Goal: Task Accomplishment & Management: Use online tool/utility

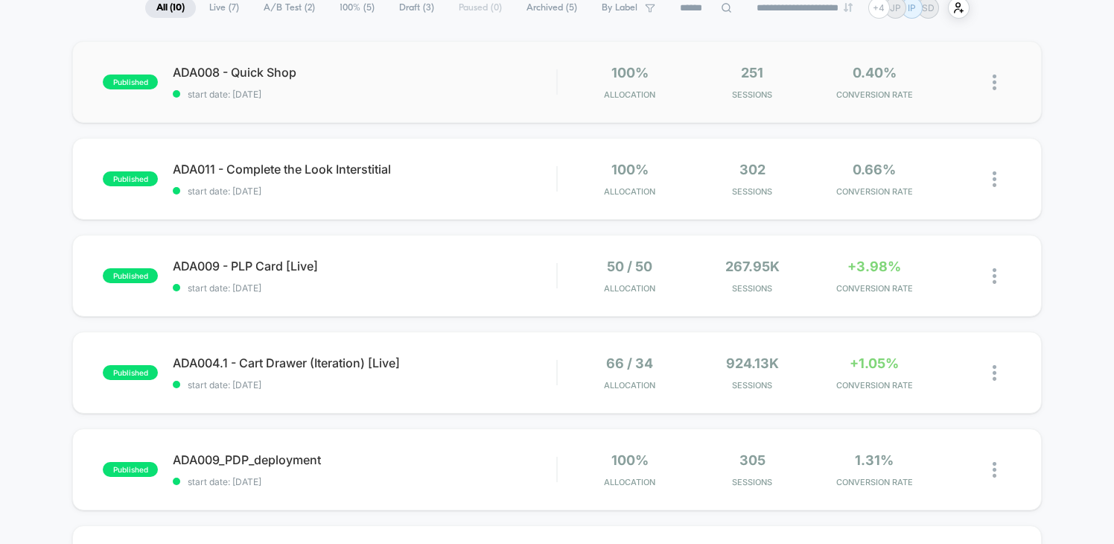
scroll to position [122, 0]
click at [471, 354] on div "published ADA004.1 - Cart Drawer (Iteration) [Live] start date: [DATE] 66 / 34 …" at bounding box center [556, 372] width 969 height 82
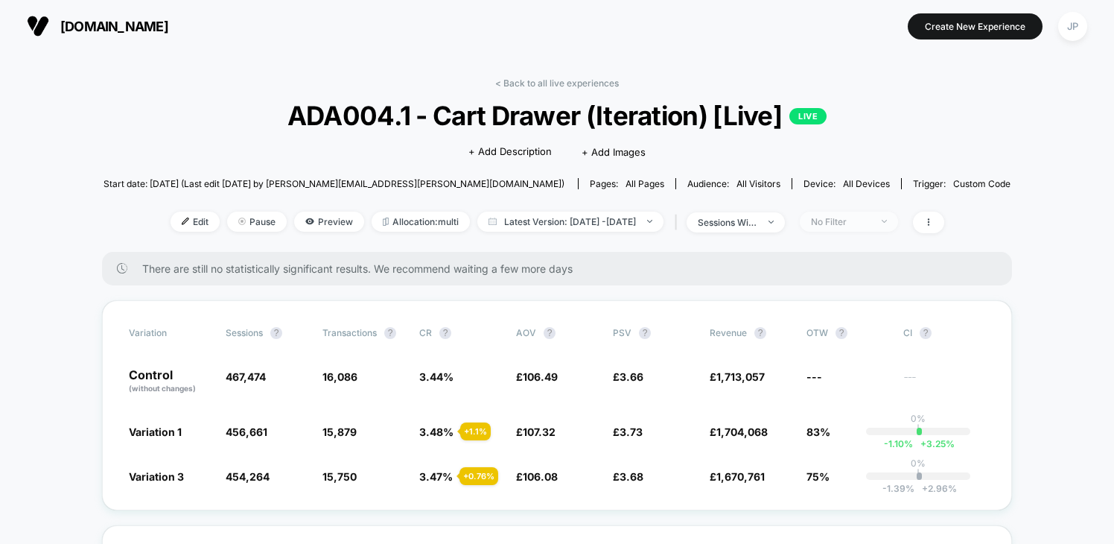
click at [864, 220] on div "No Filter" at bounding box center [841, 221] width 60 height 11
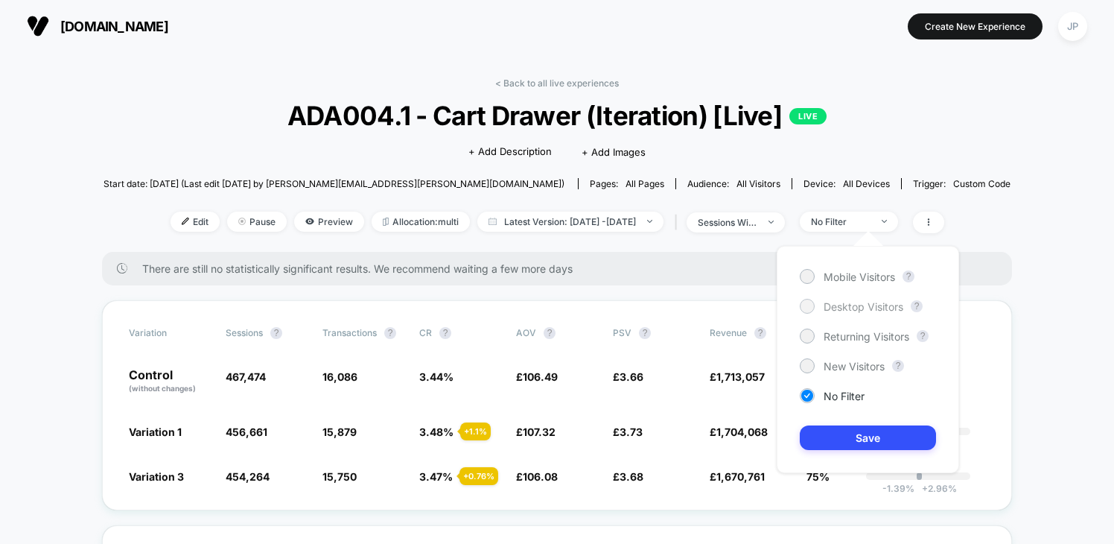
drag, startPoint x: 863, startPoint y: 278, endPoint x: 868, endPoint y: 307, distance: 28.8
click at [863, 278] on span "Mobile Visitors" at bounding box center [858, 276] width 71 height 13
click at [876, 436] on button "Save" at bounding box center [868, 437] width 136 height 25
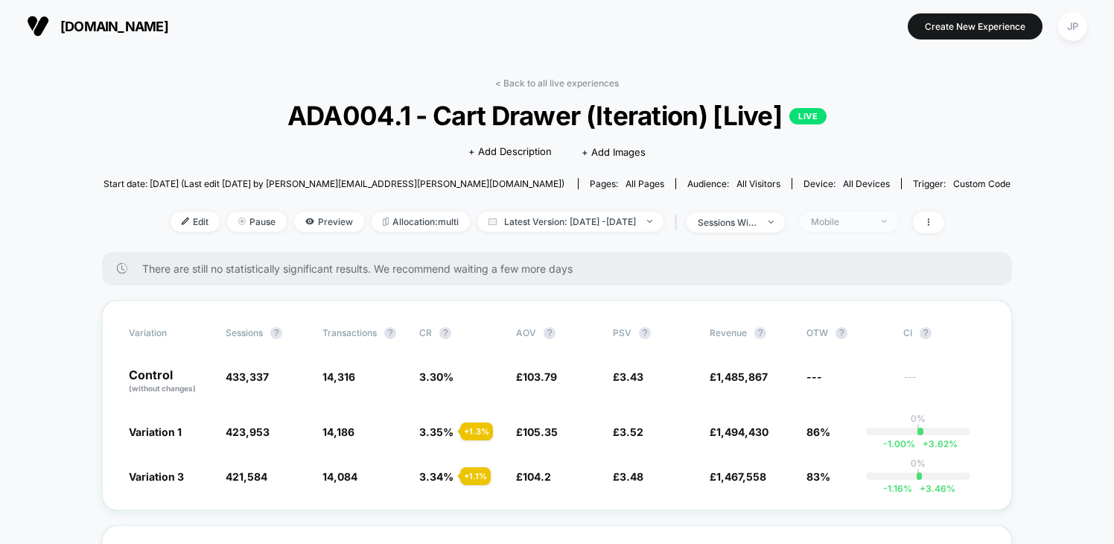
click at [867, 220] on div "Mobile" at bounding box center [841, 221] width 60 height 11
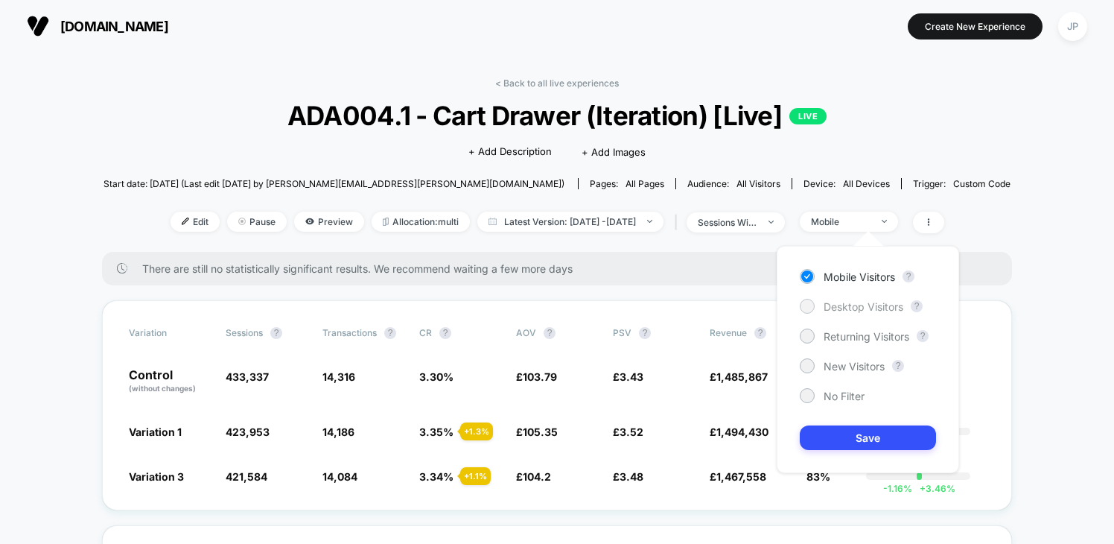
click at [850, 302] on span "Desktop Visitors" at bounding box center [863, 306] width 80 height 13
drag, startPoint x: 876, startPoint y: 442, endPoint x: 883, endPoint y: 442, distance: 7.5
click at [875, 442] on button "Save" at bounding box center [868, 437] width 136 height 25
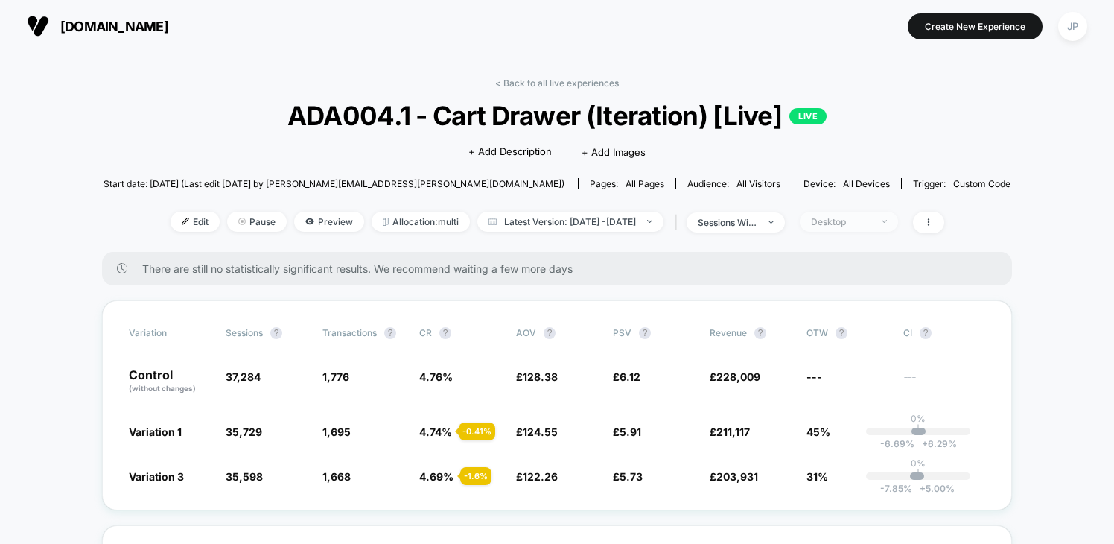
drag, startPoint x: 890, startPoint y: 222, endPoint x: 893, endPoint y: 229, distance: 8.3
click at [870, 222] on div "Desktop" at bounding box center [841, 221] width 60 height 11
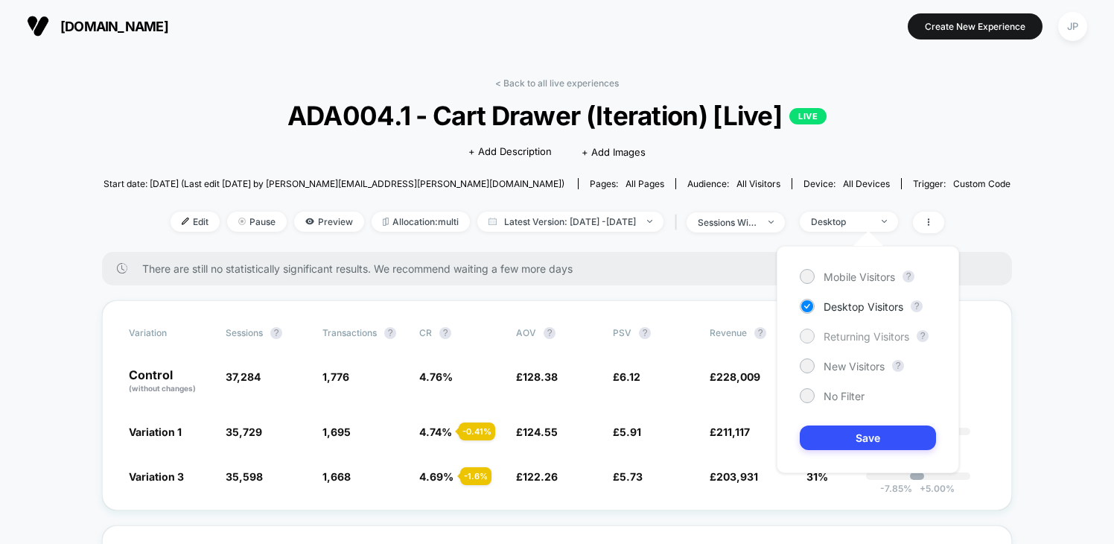
click at [869, 336] on span "Returning Visitors" at bounding box center [866, 336] width 86 height 13
click at [872, 439] on button "Save" at bounding box center [868, 437] width 136 height 25
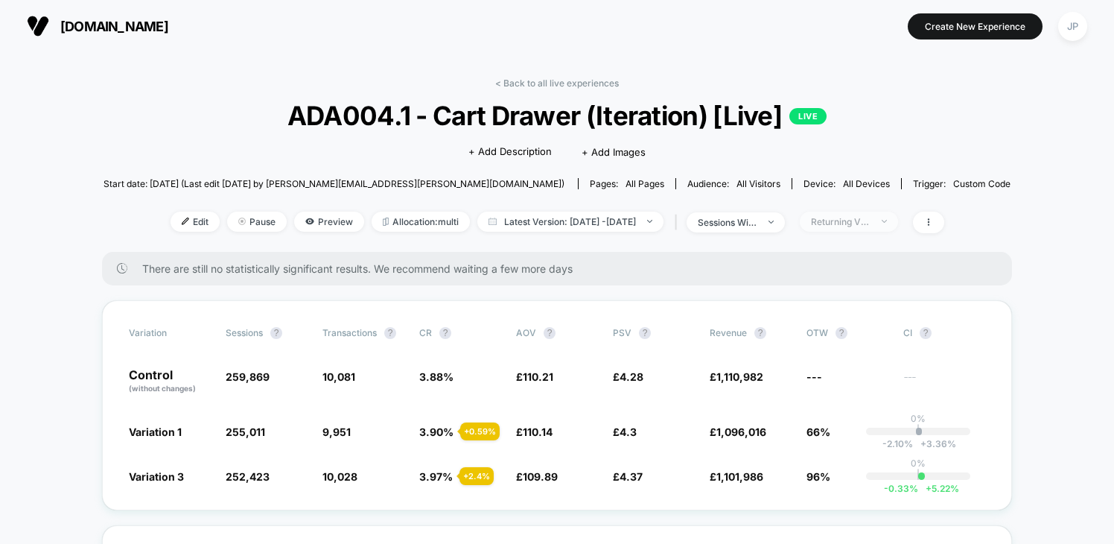
click at [893, 211] on span "Returning Visitors" at bounding box center [849, 221] width 98 height 20
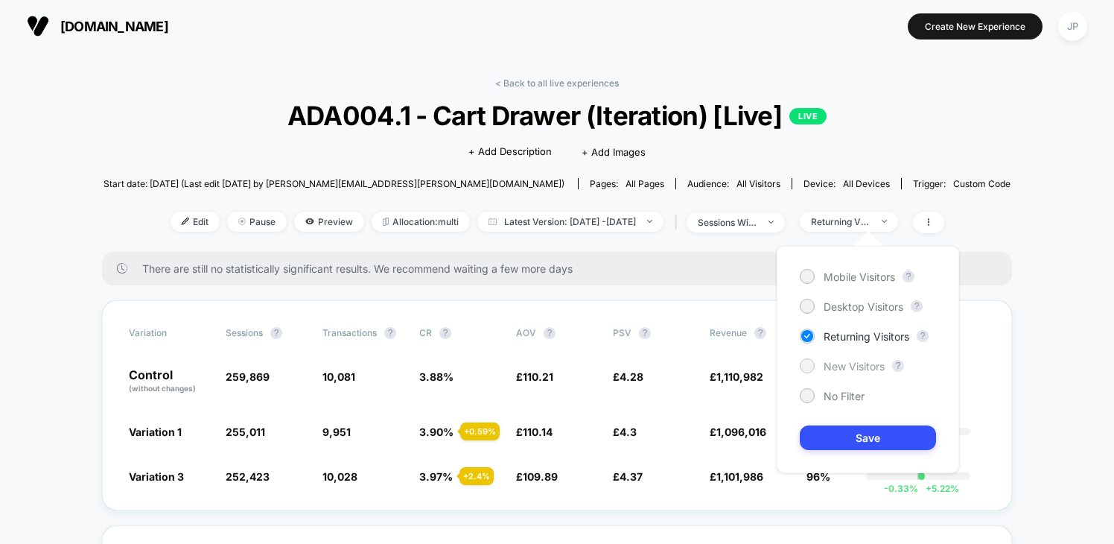
click at [861, 364] on span "New Visitors" at bounding box center [853, 366] width 61 height 13
click at [874, 436] on button "Save" at bounding box center [868, 437] width 136 height 25
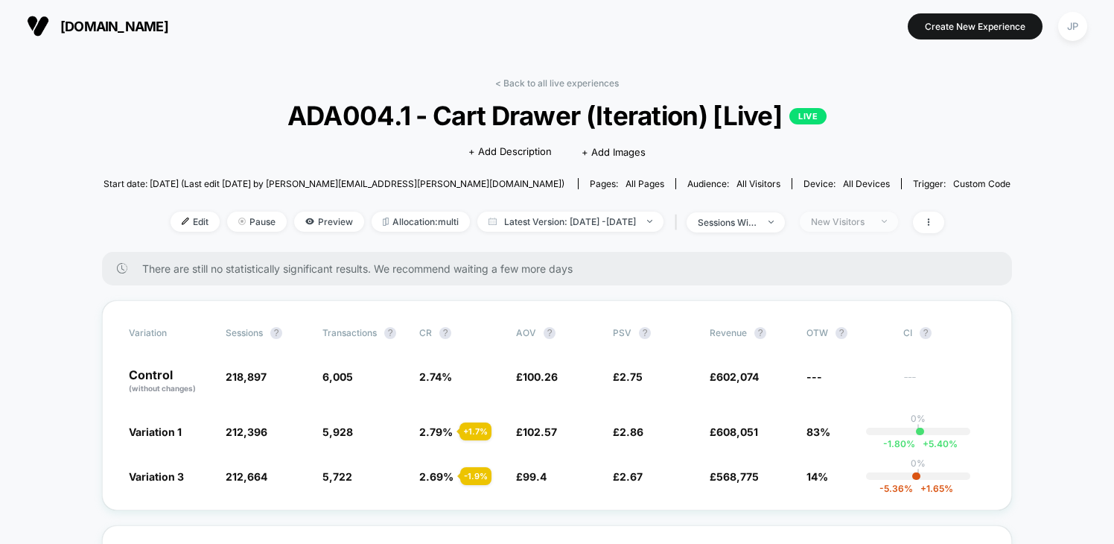
drag, startPoint x: 889, startPoint y: 220, endPoint x: 892, endPoint y: 229, distance: 8.7
click at [870, 220] on div "New Visitors" at bounding box center [841, 221] width 60 height 11
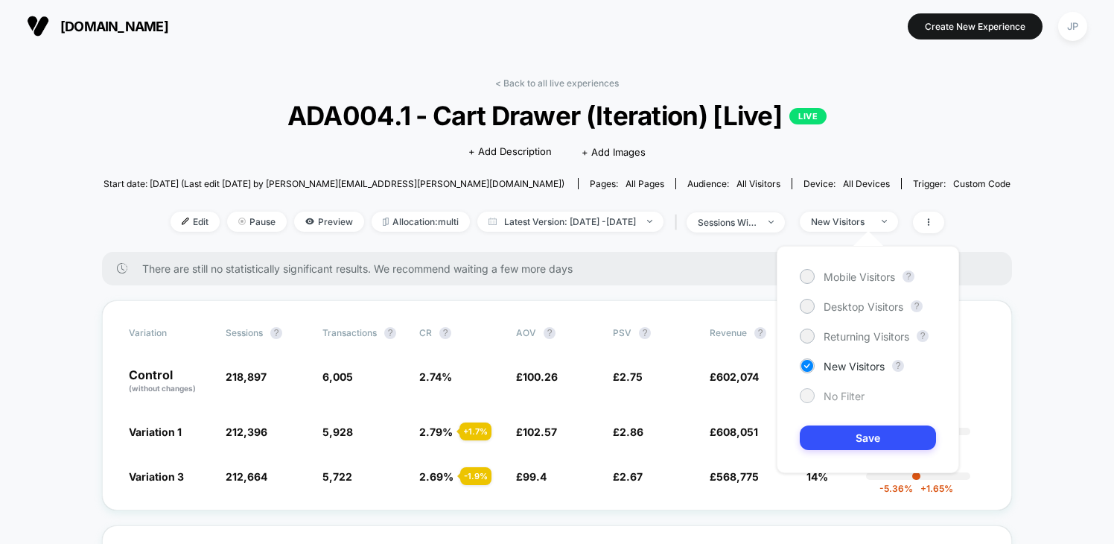
click at [853, 398] on span "No Filter" at bounding box center [843, 395] width 41 height 13
click at [861, 435] on button "Save" at bounding box center [868, 437] width 136 height 25
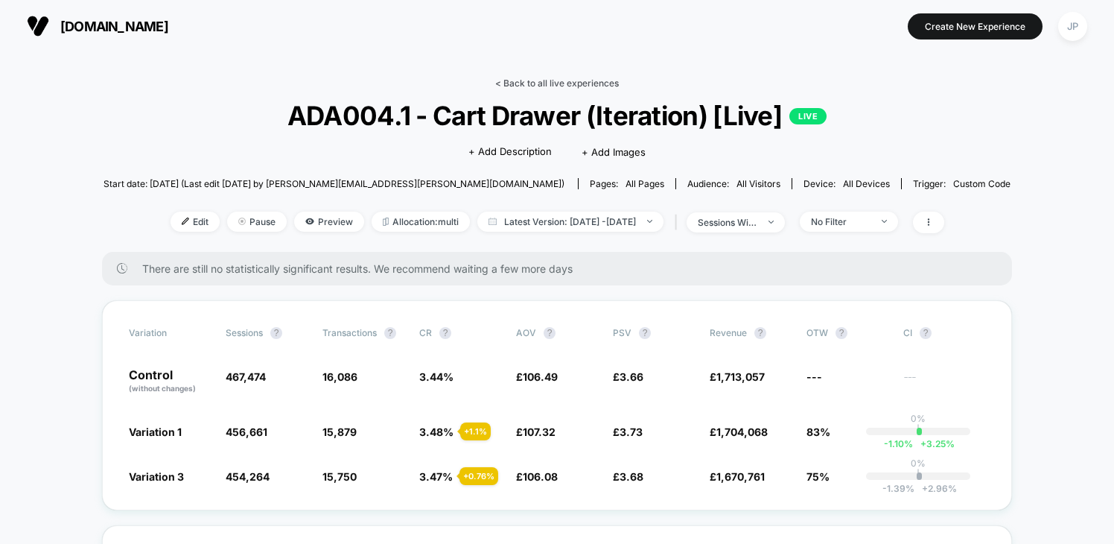
click at [575, 85] on link "< Back to all live experiences" at bounding box center [557, 82] width 124 height 11
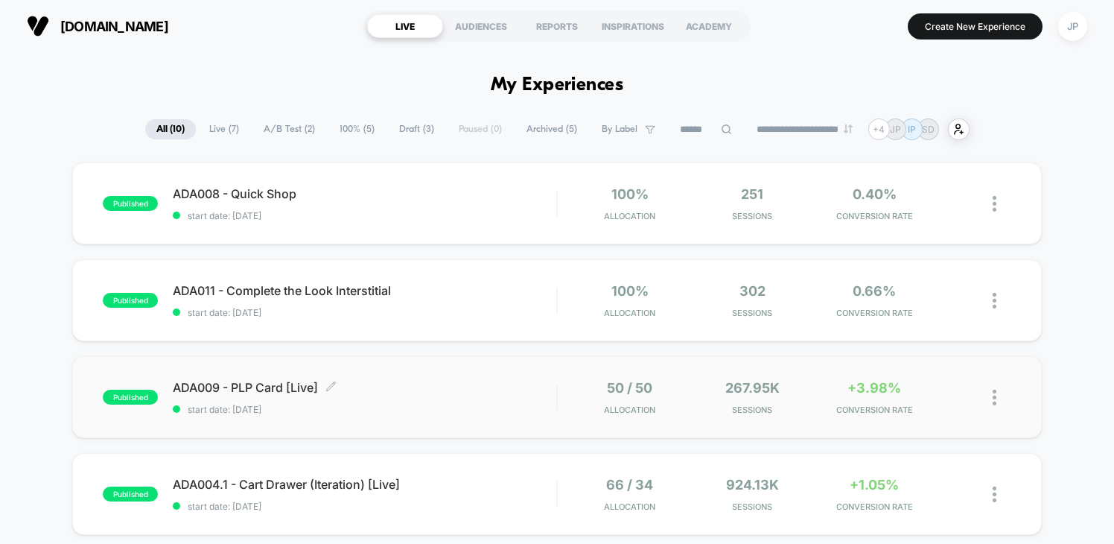
click at [503, 385] on span "ADA009 - PLP Card [Live] Click to edit experience details" at bounding box center [364, 387] width 383 height 15
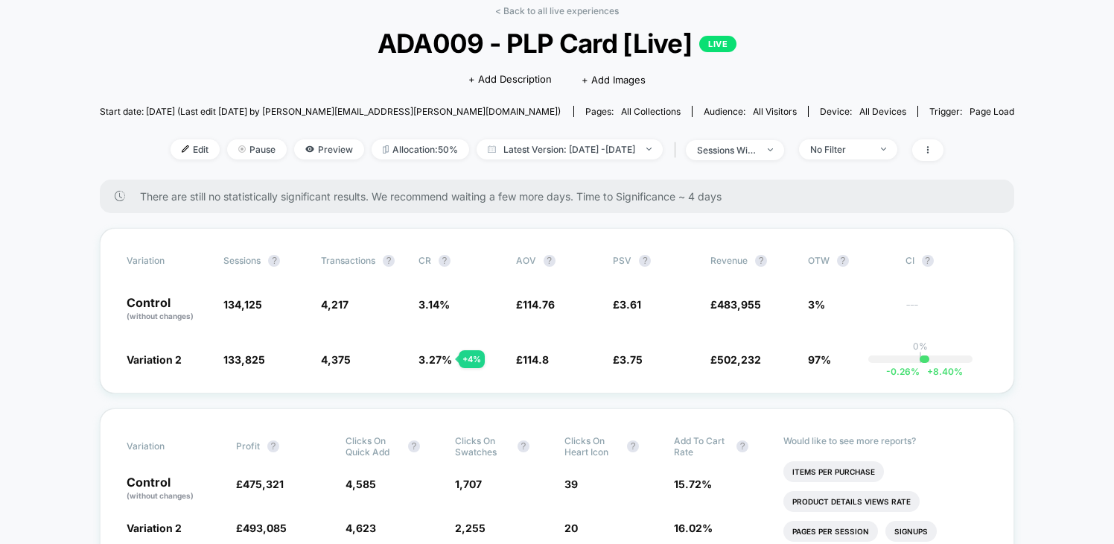
scroll to position [70, 0]
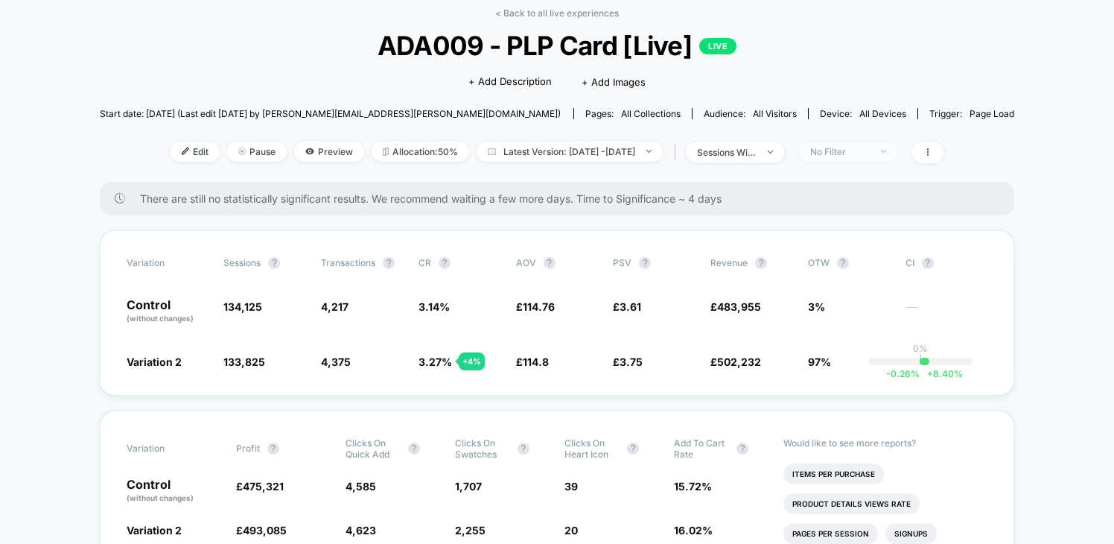
click at [870, 154] on div "No Filter" at bounding box center [840, 151] width 60 height 11
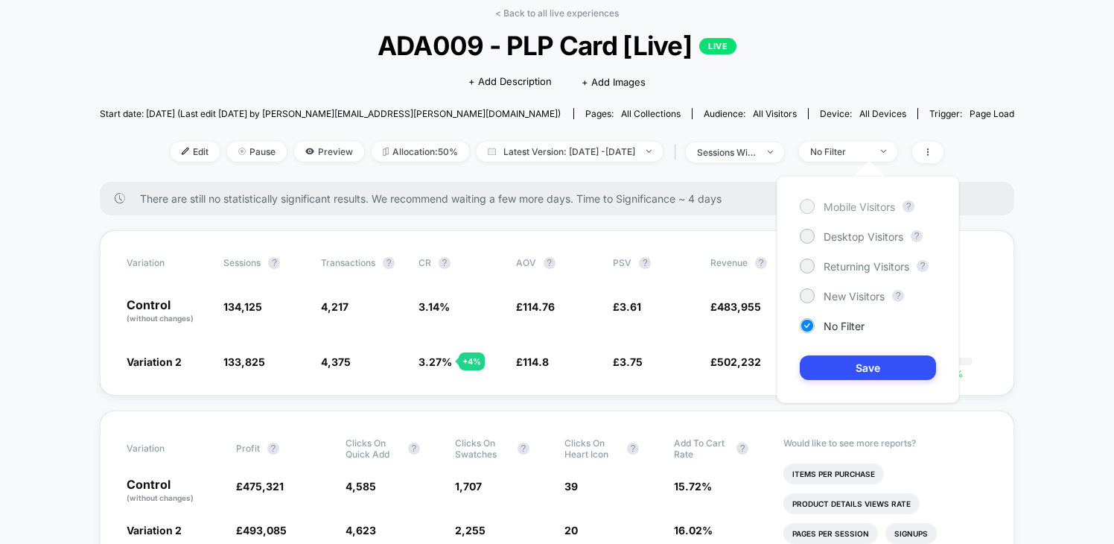
click at [866, 206] on span "Mobile Visitors" at bounding box center [858, 206] width 71 height 13
click at [873, 360] on button "Save" at bounding box center [868, 367] width 136 height 25
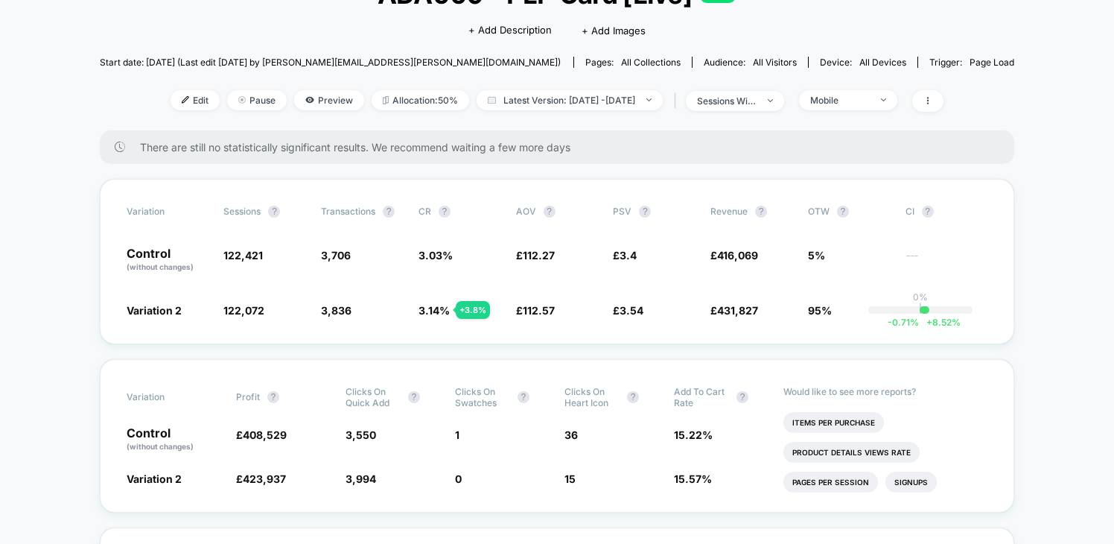
scroll to position [112, 0]
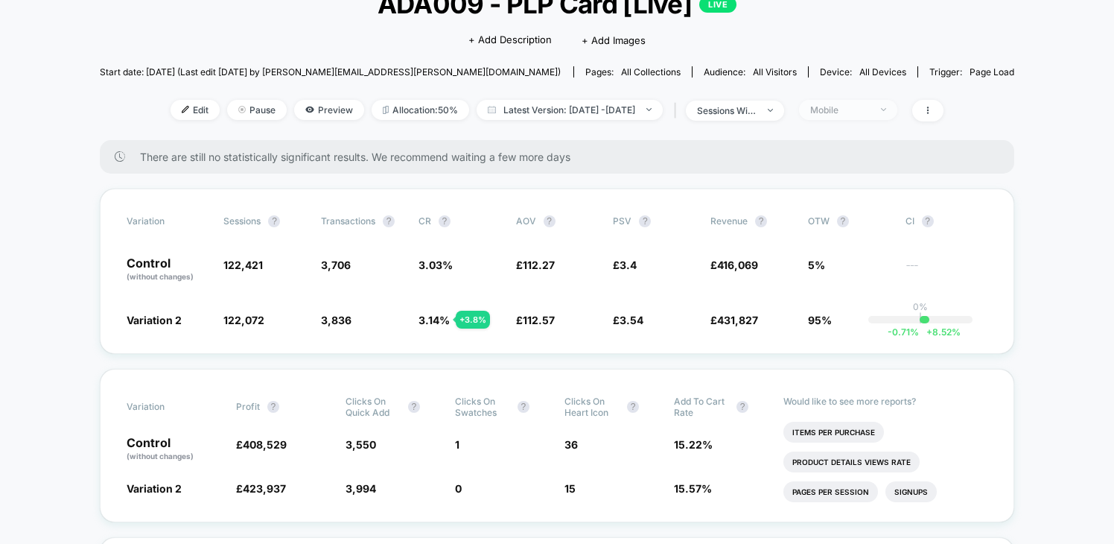
click at [896, 107] on span "Mobile" at bounding box center [848, 110] width 98 height 20
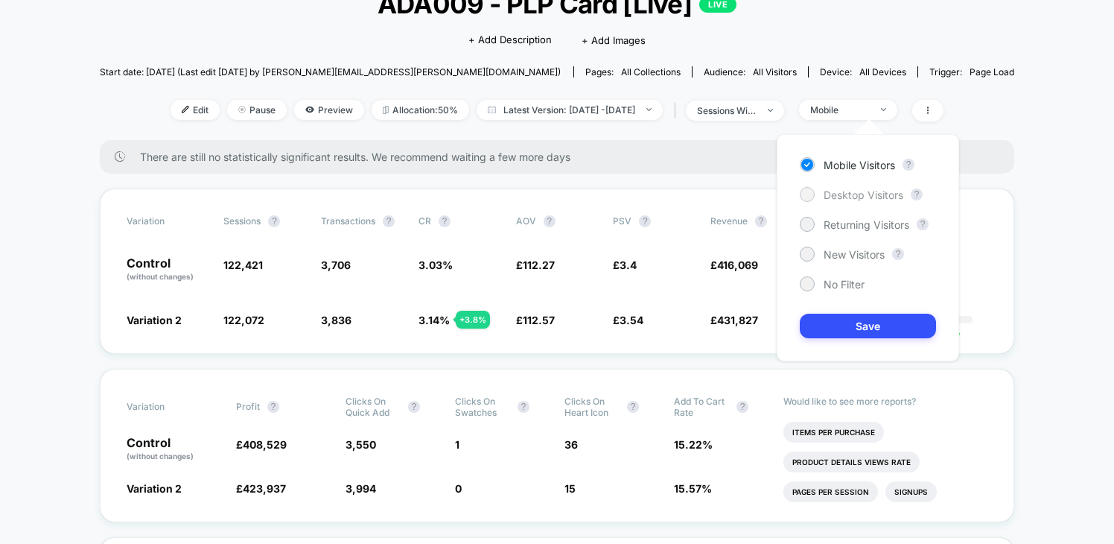
click at [872, 194] on span "Desktop Visitors" at bounding box center [863, 194] width 80 height 13
click at [880, 329] on button "Save" at bounding box center [868, 325] width 136 height 25
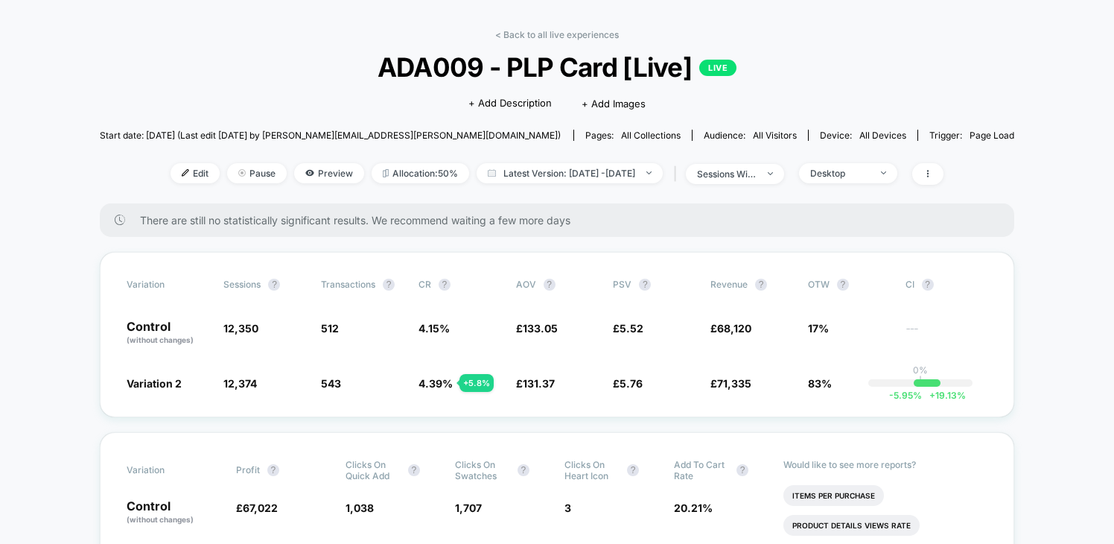
scroll to position [46, 0]
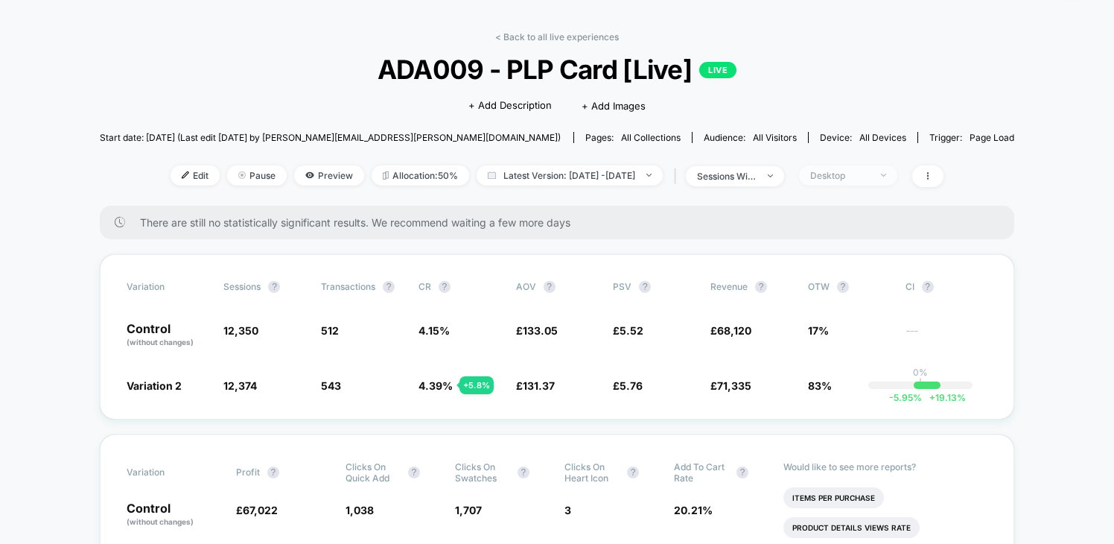
click at [867, 179] on span "Desktop" at bounding box center [848, 175] width 98 height 20
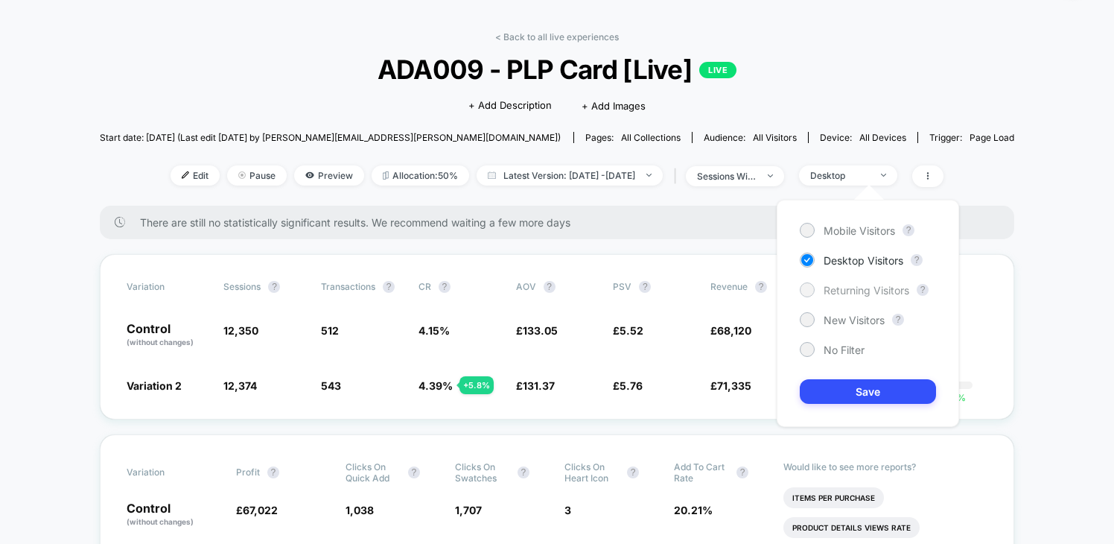
click at [867, 292] on span "Returning Visitors" at bounding box center [866, 290] width 86 height 13
drag, startPoint x: 863, startPoint y: 386, endPoint x: 875, endPoint y: 387, distance: 11.9
click at [863, 386] on button "Save" at bounding box center [868, 391] width 136 height 25
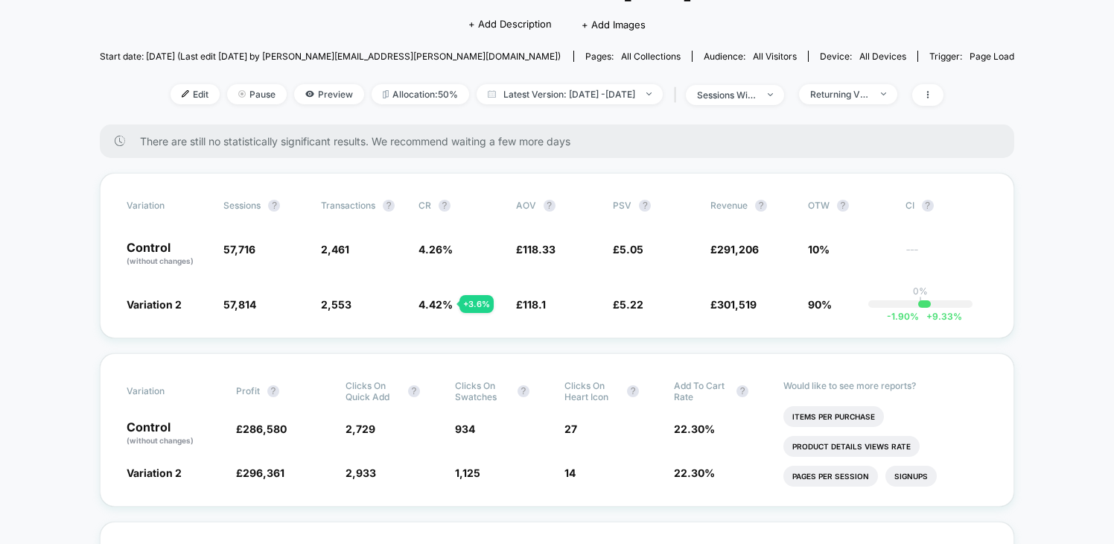
scroll to position [128, 0]
click at [870, 98] on div "Returning Visitors" at bounding box center [840, 93] width 60 height 11
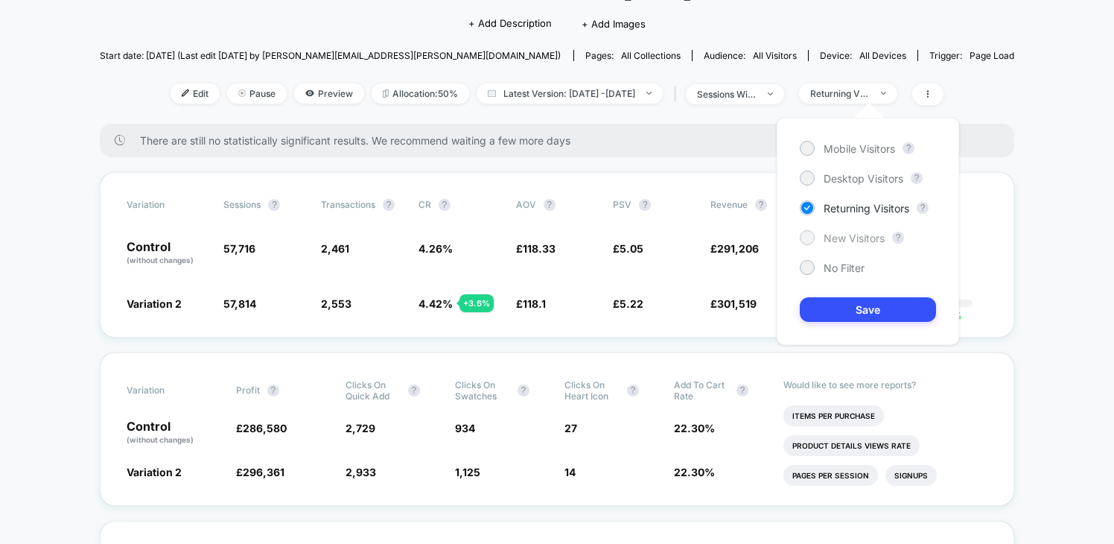
click at [862, 233] on span "New Visitors" at bounding box center [853, 238] width 61 height 13
click at [864, 308] on button "Save" at bounding box center [868, 309] width 136 height 25
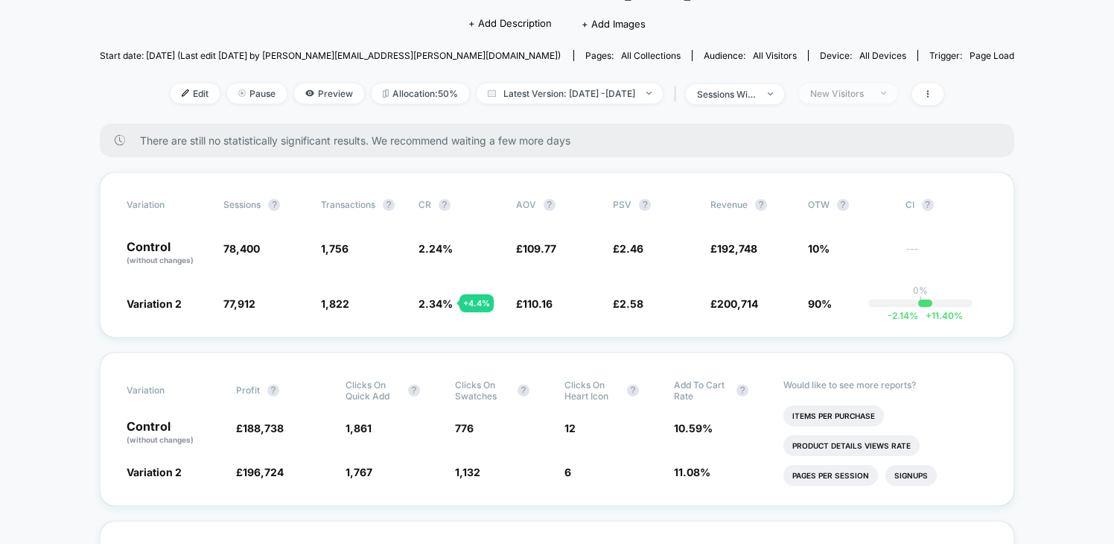
click at [862, 95] on div "New Visitors" at bounding box center [840, 93] width 60 height 11
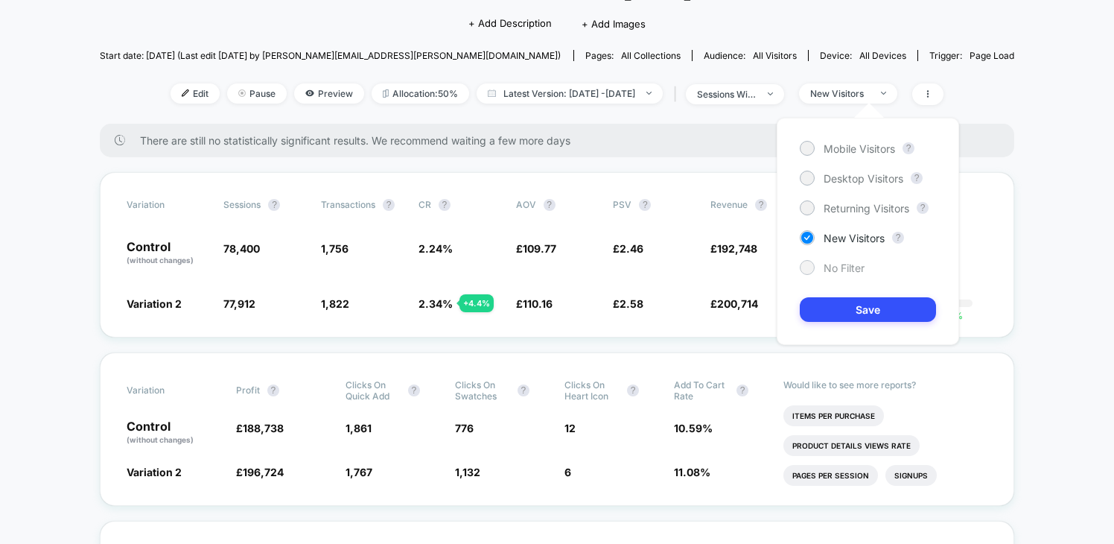
click at [838, 266] on span "No Filter" at bounding box center [843, 267] width 41 height 13
click at [831, 308] on button "Save" at bounding box center [868, 309] width 136 height 25
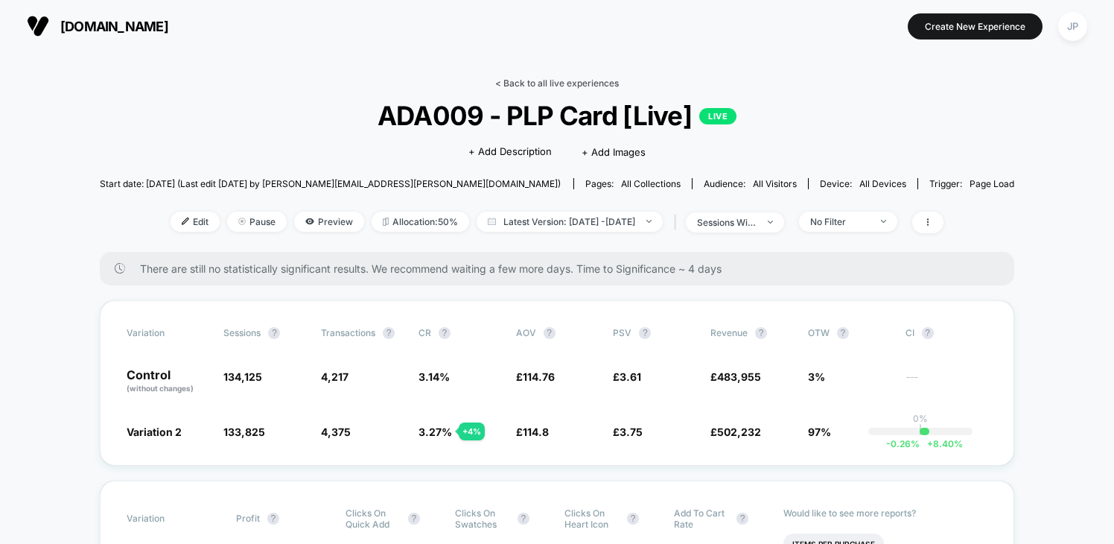
click at [549, 80] on link "< Back to all live experiences" at bounding box center [557, 82] width 124 height 11
